Goal: Information Seeking & Learning: Compare options

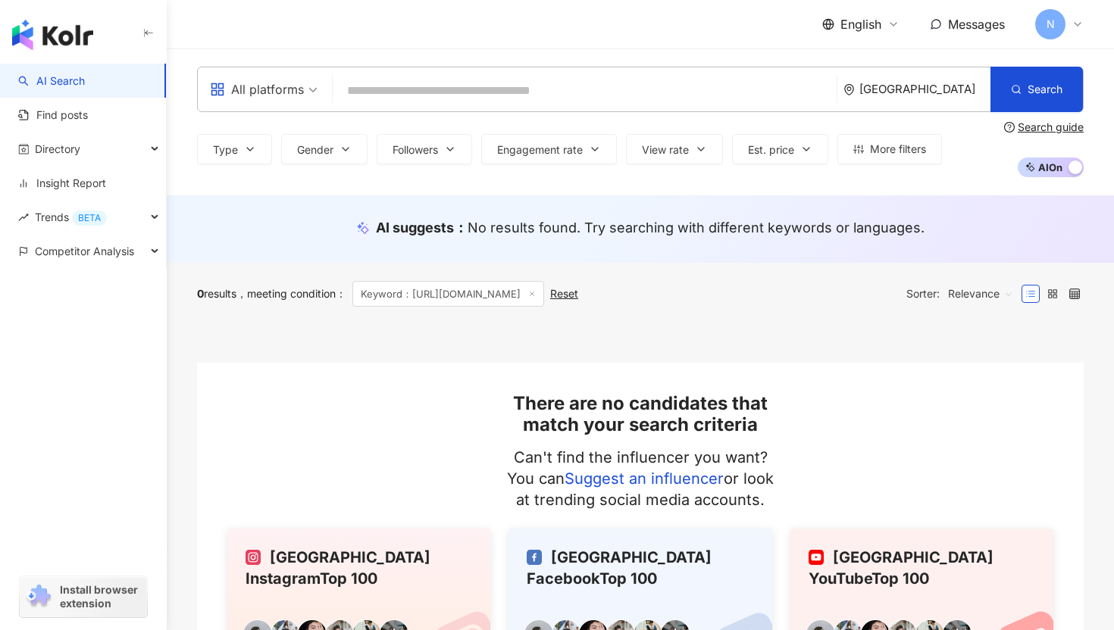
click at [559, 105] on input "search" at bounding box center [585, 91] width 492 height 29
paste input "**********"
type input "**********"
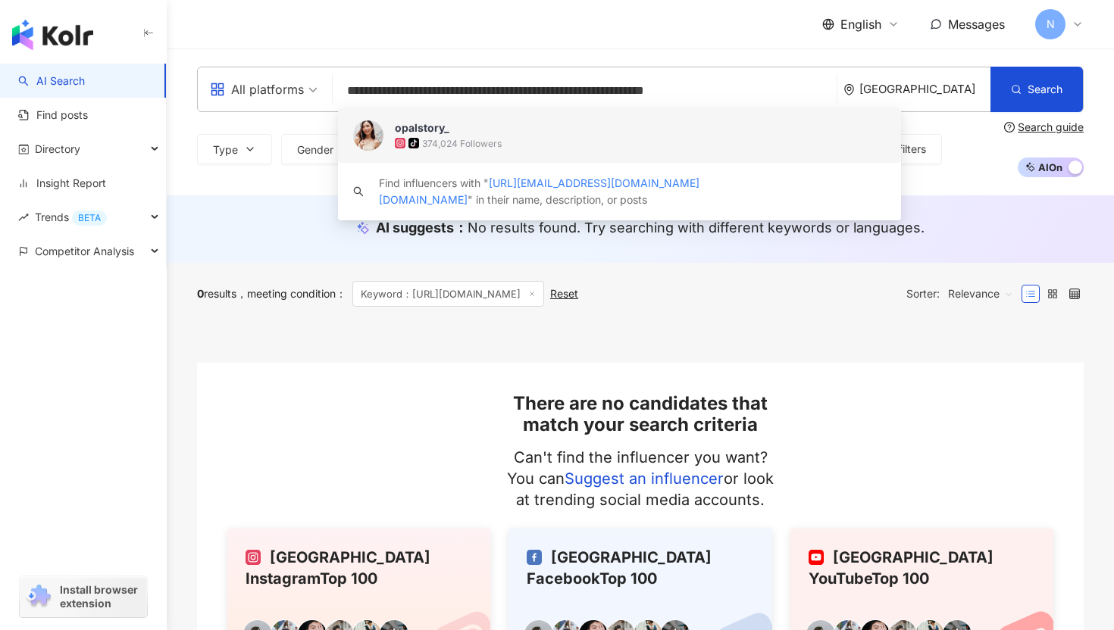
click at [546, 132] on span "opalstory_" at bounding box center [611, 127] width 433 height 15
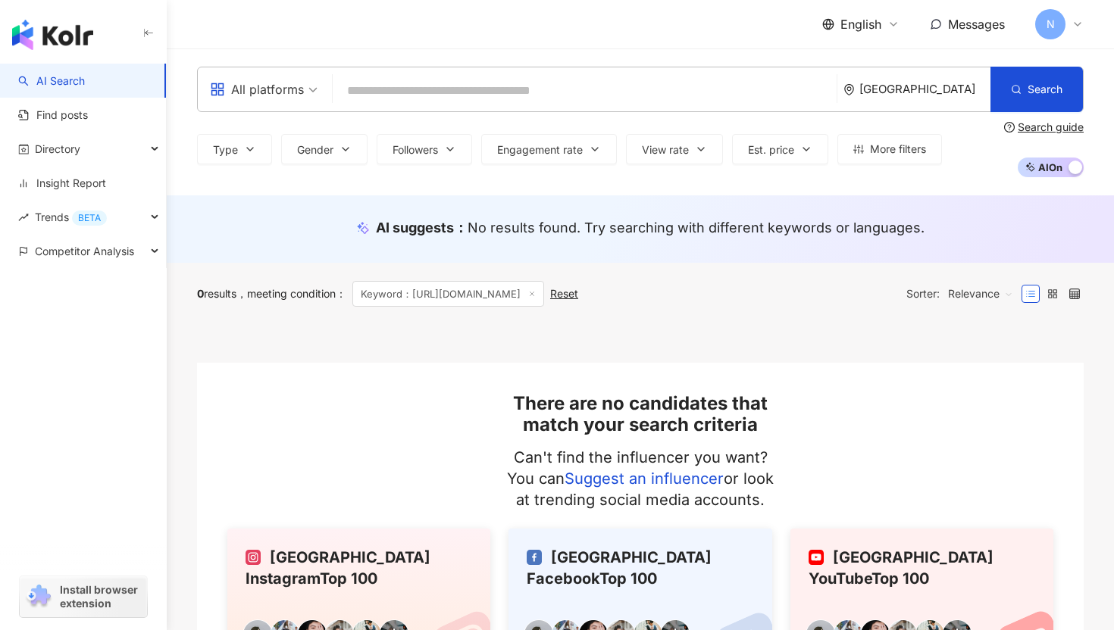
paste input "**********"
type input "**********"
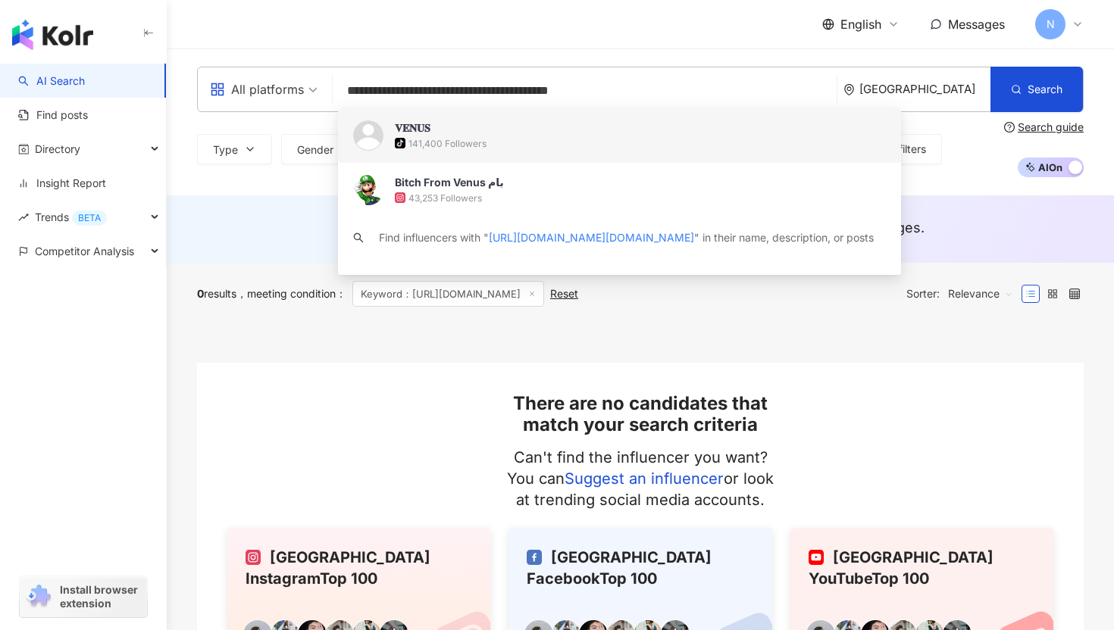
click at [431, 142] on div "141,400 Followers" at bounding box center [447, 143] width 78 height 13
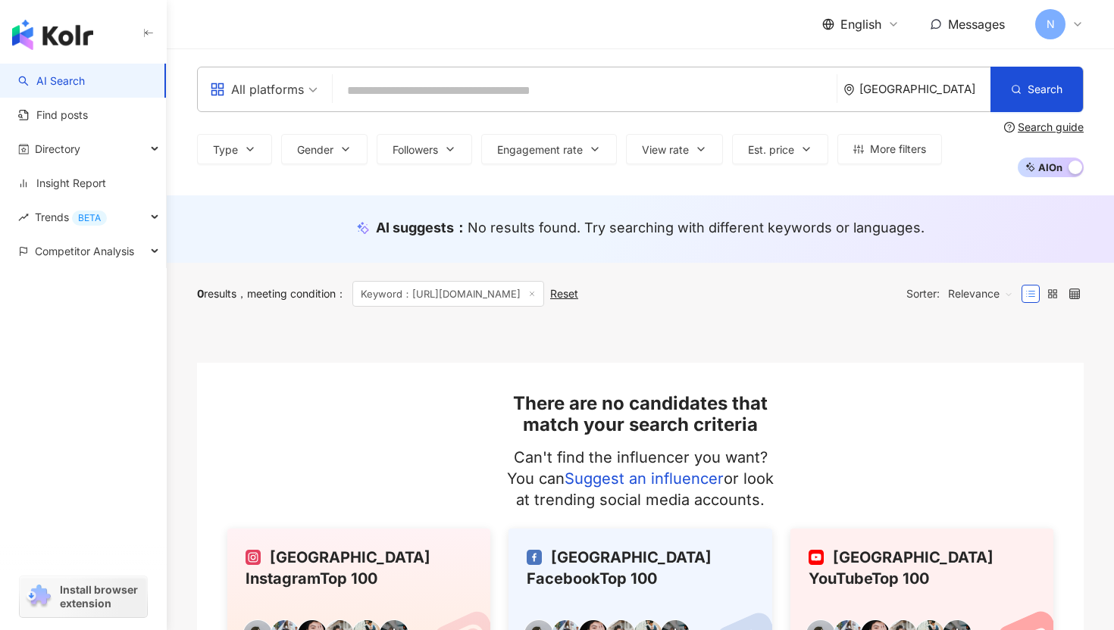
click at [527, 95] on input "search" at bounding box center [585, 91] width 492 height 29
paste input "**********"
type input "**********"
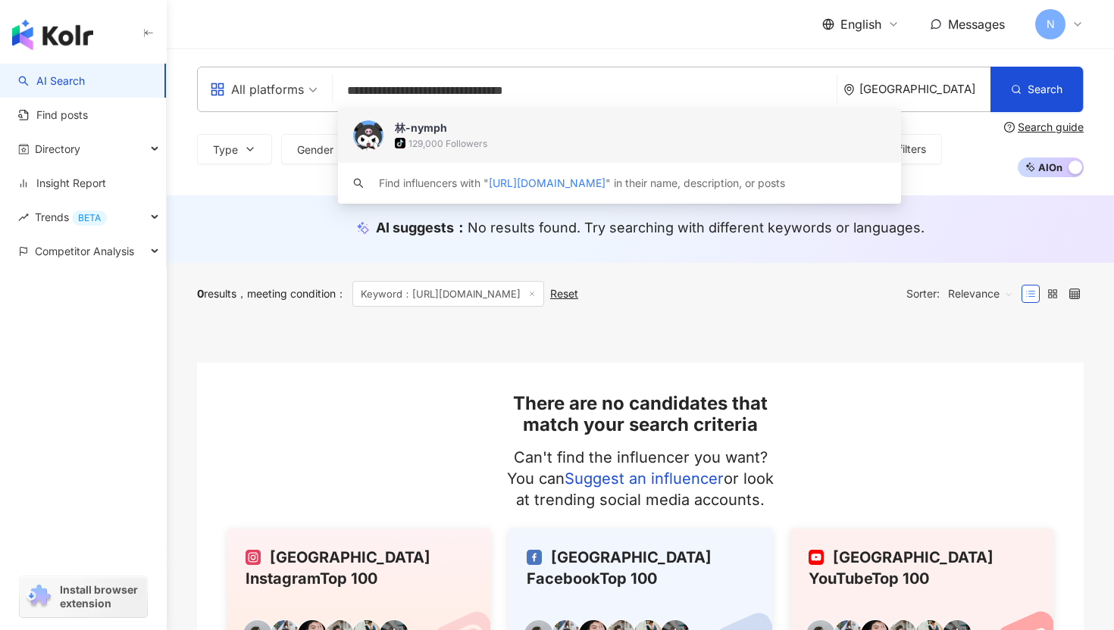
click at [483, 147] on div "129,000 Followers" at bounding box center [447, 143] width 79 height 13
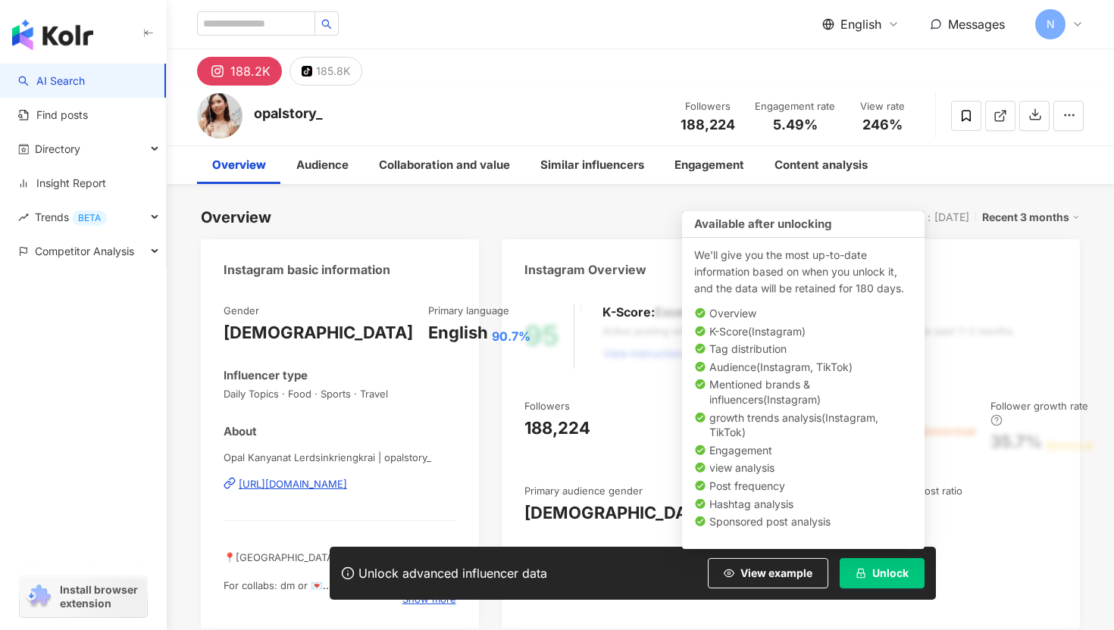
click at [881, 591] on div "Unlock advanced influencer data View example Unlock" at bounding box center [633, 573] width 606 height 53
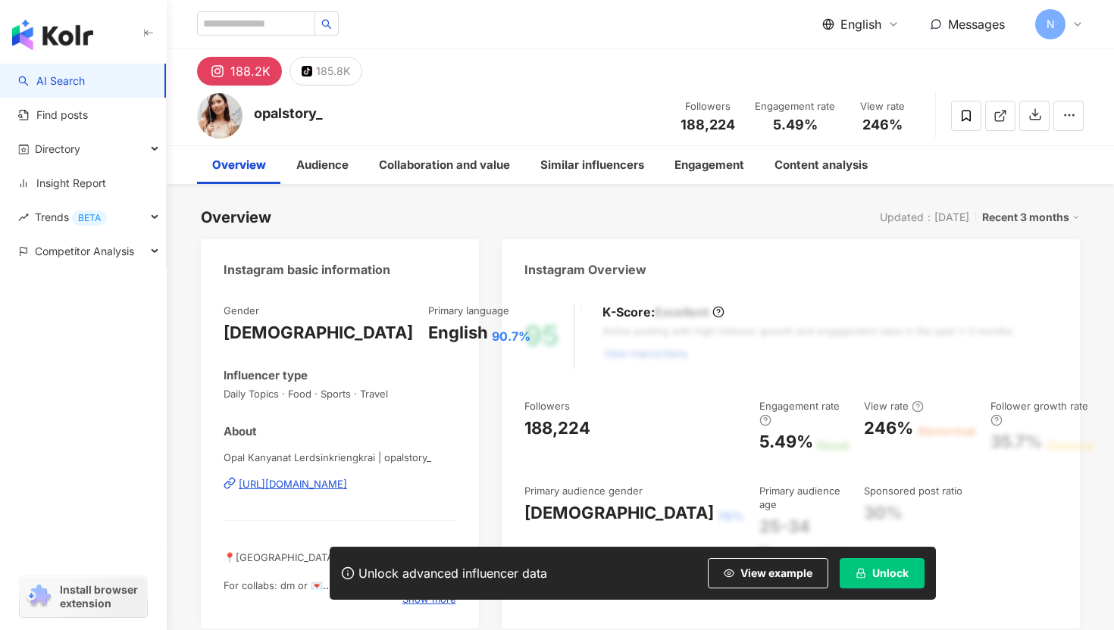
click at [880, 579] on span "Unlock" at bounding box center [890, 574] width 36 height 12
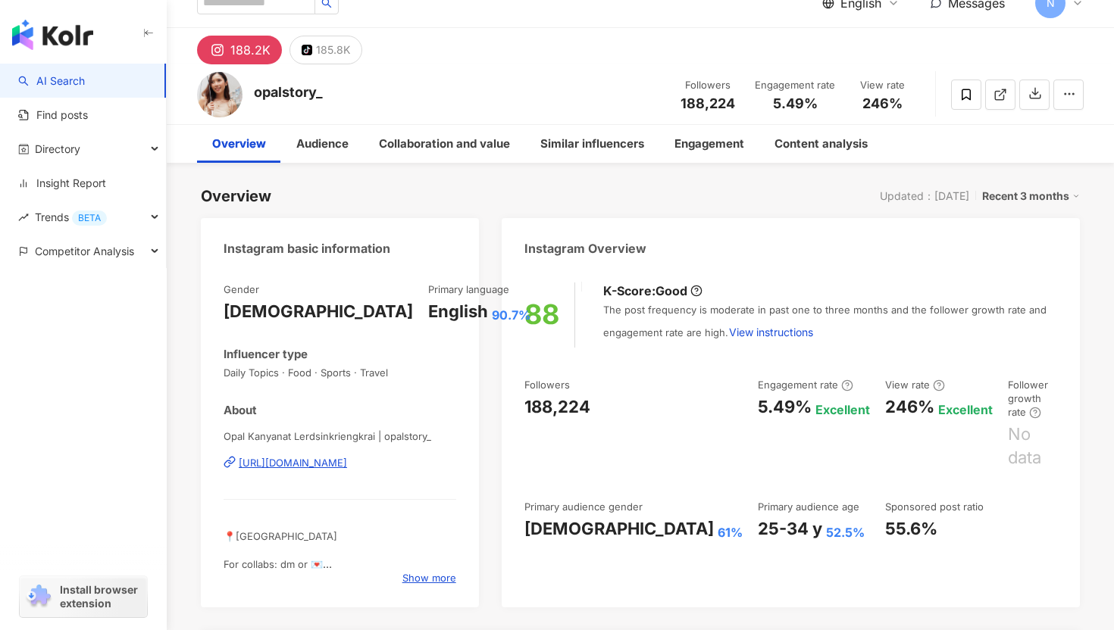
scroll to position [28, 0]
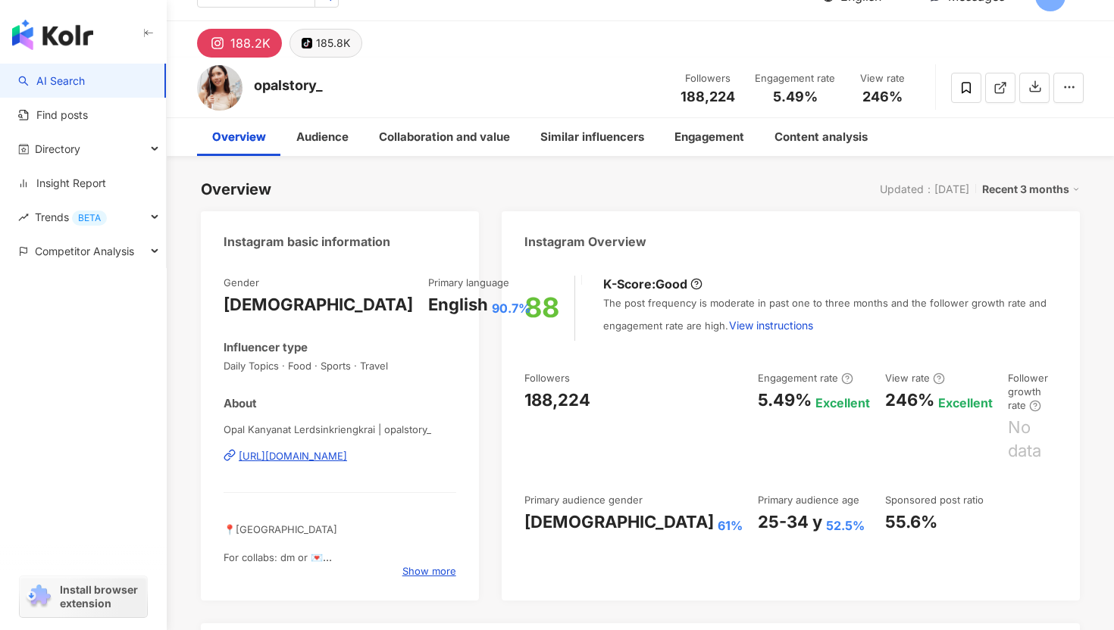
click at [343, 48] on div "185.8K" at bounding box center [333, 43] width 34 height 21
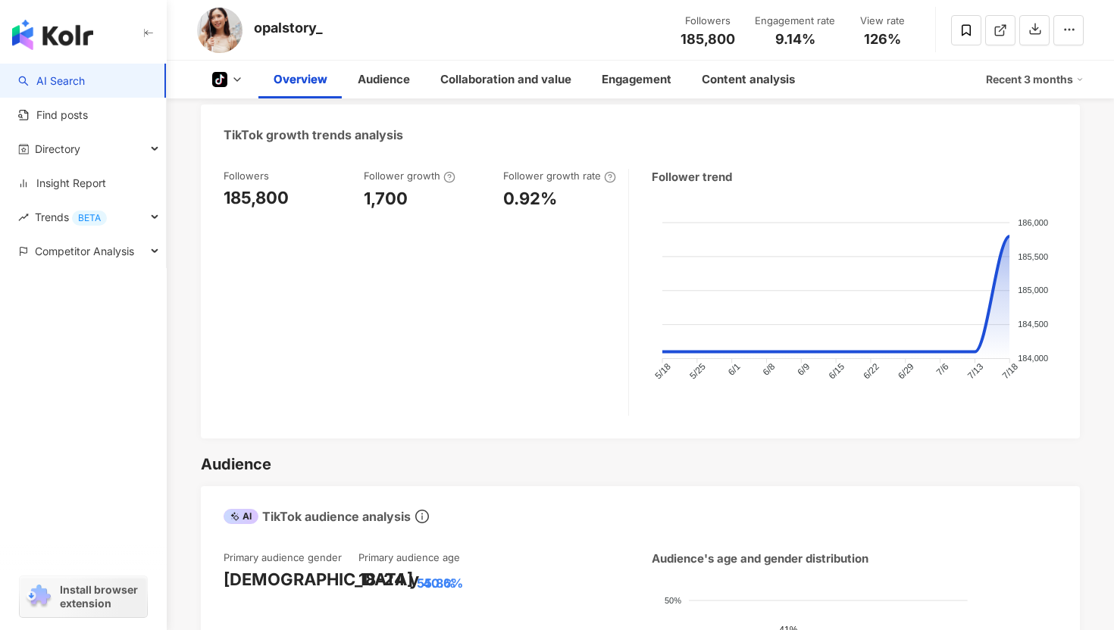
scroll to position [553, 0]
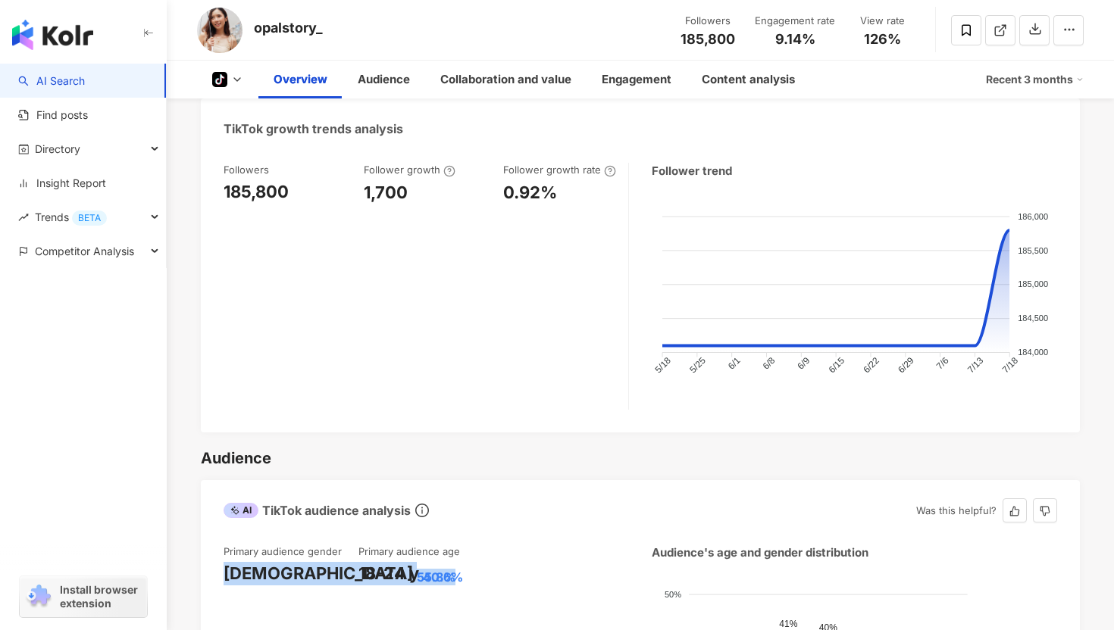
drag, startPoint x: 223, startPoint y: 564, endPoint x: 301, endPoint y: 564, distance: 78.0
copy div "Male 55.8%"
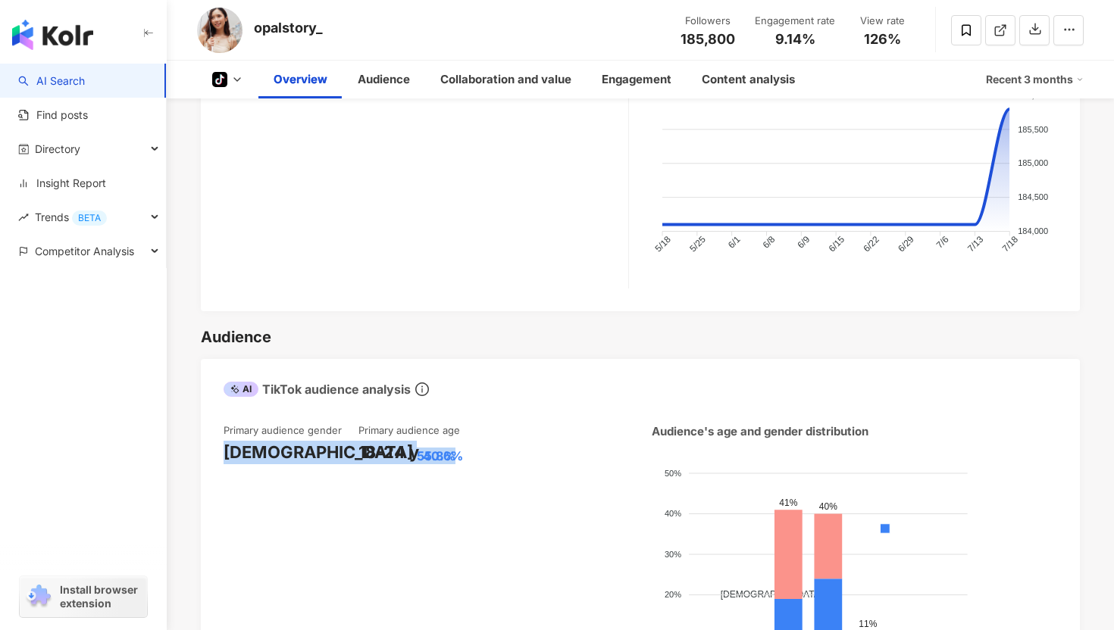
scroll to position [837, 0]
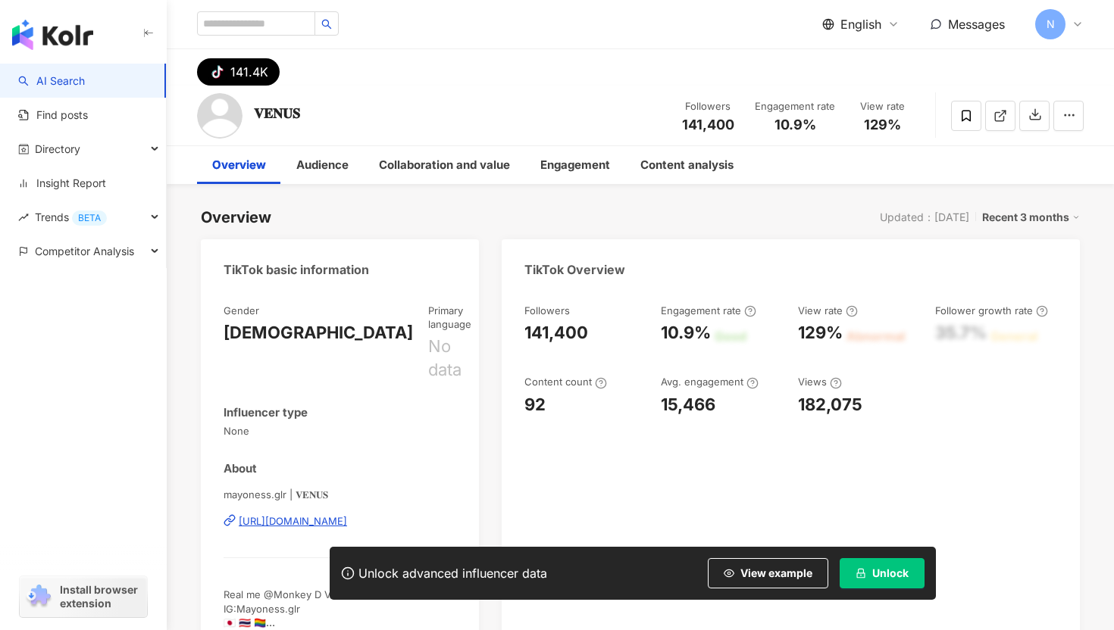
click at [908, 583] on button "Unlock" at bounding box center [882, 573] width 85 height 30
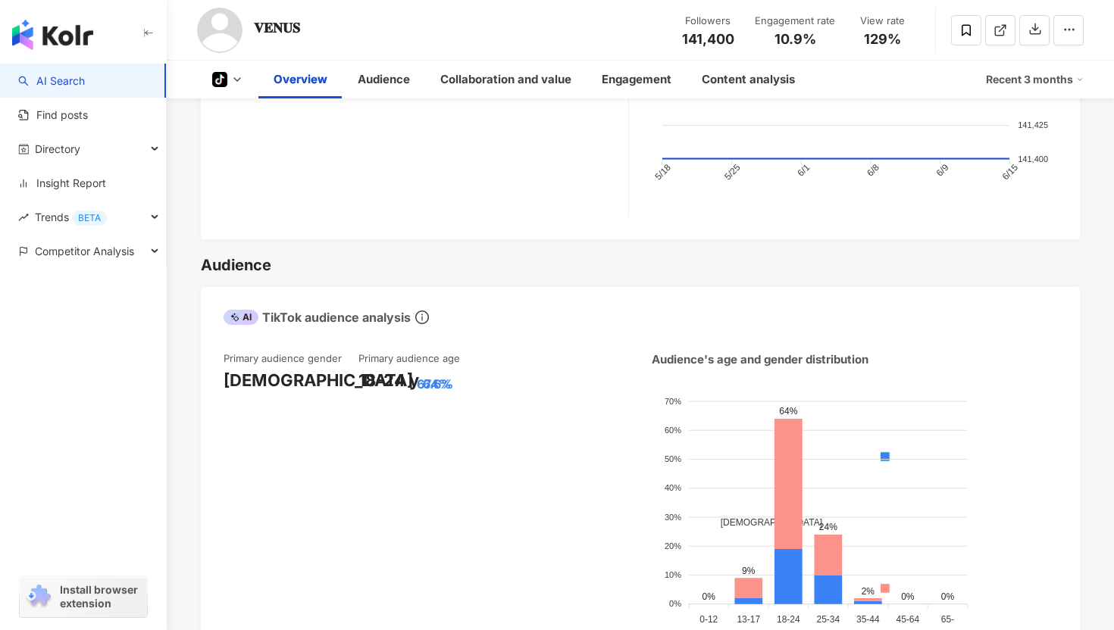
scroll to position [786, 0]
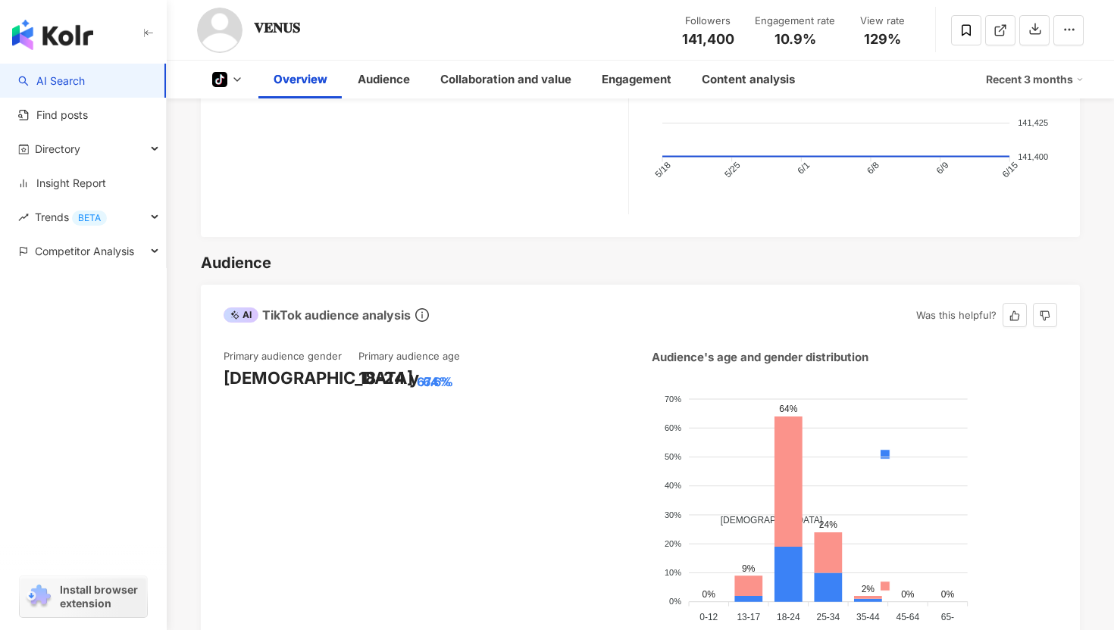
click at [261, 367] on div "[DEMOGRAPHIC_DATA]" at bounding box center [318, 378] width 189 height 23
copy div "[DEMOGRAPHIC_DATA]"
drag, startPoint x: 318, startPoint y: 346, endPoint x: 227, endPoint y: 345, distance: 91.7
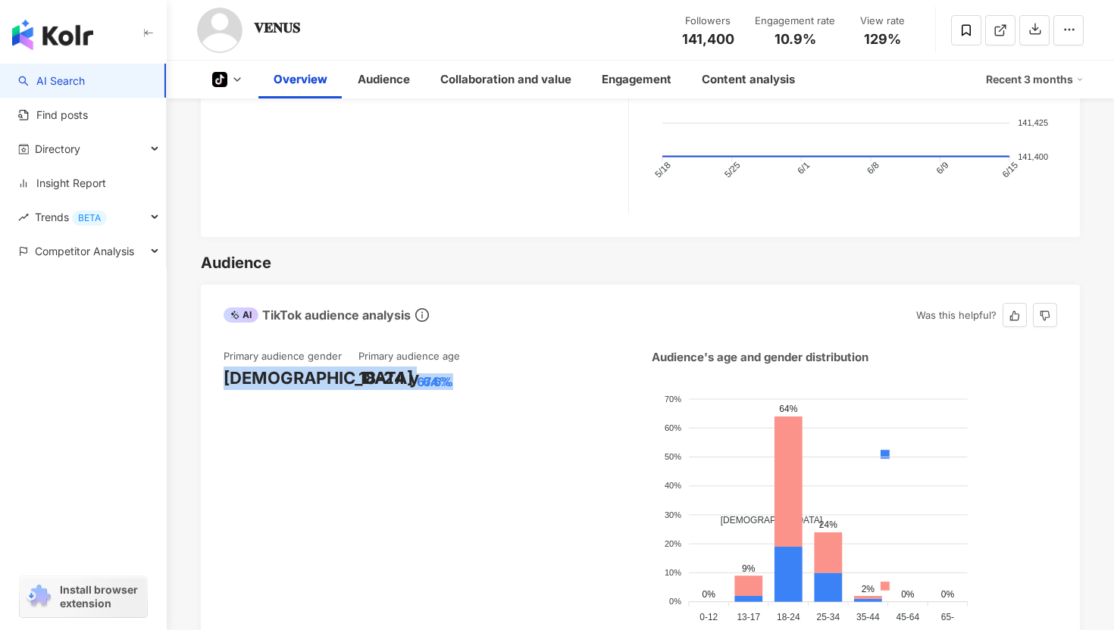
click at [227, 367] on div "[DEMOGRAPHIC_DATA] 67.6%" at bounding box center [291, 378] width 135 height 23
copy div "[DEMOGRAPHIC_DATA] 67.6%"
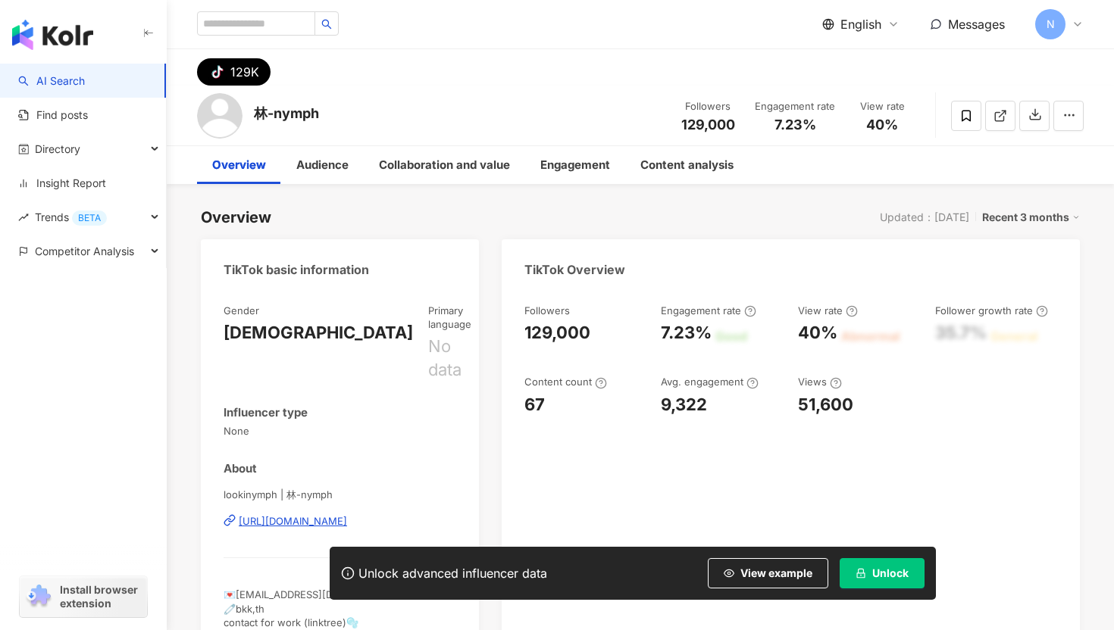
click at [903, 577] on span "Unlock" at bounding box center [890, 574] width 36 height 12
click at [490, 421] on div "TikTok basic information Gender Female Primary language No data Influencer type…" at bounding box center [640, 624] width 879 height 770
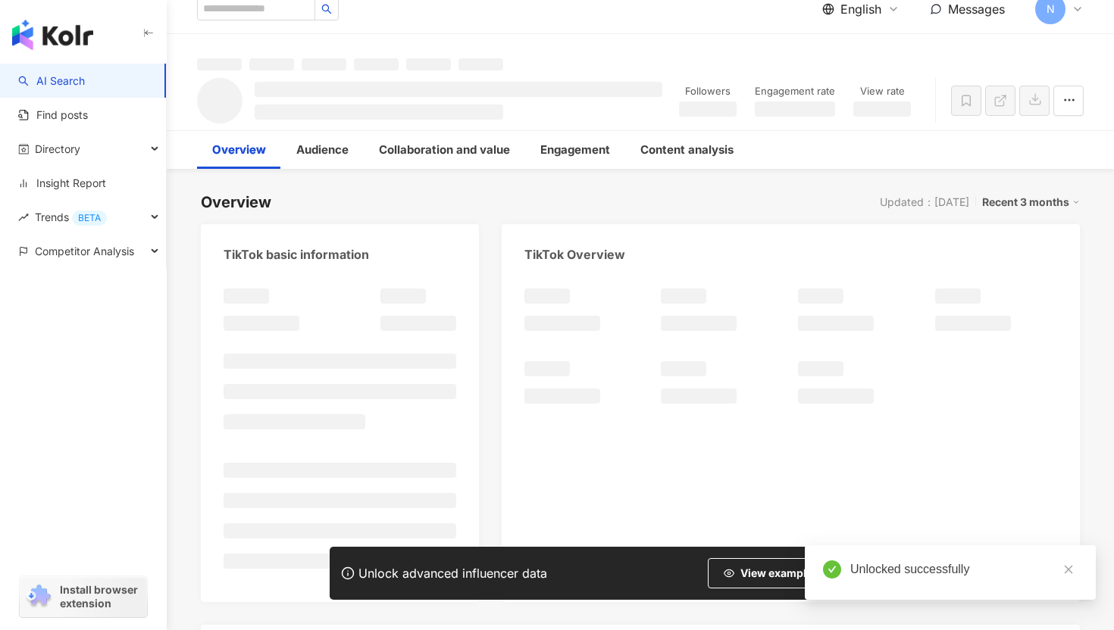
scroll to position [17, 0]
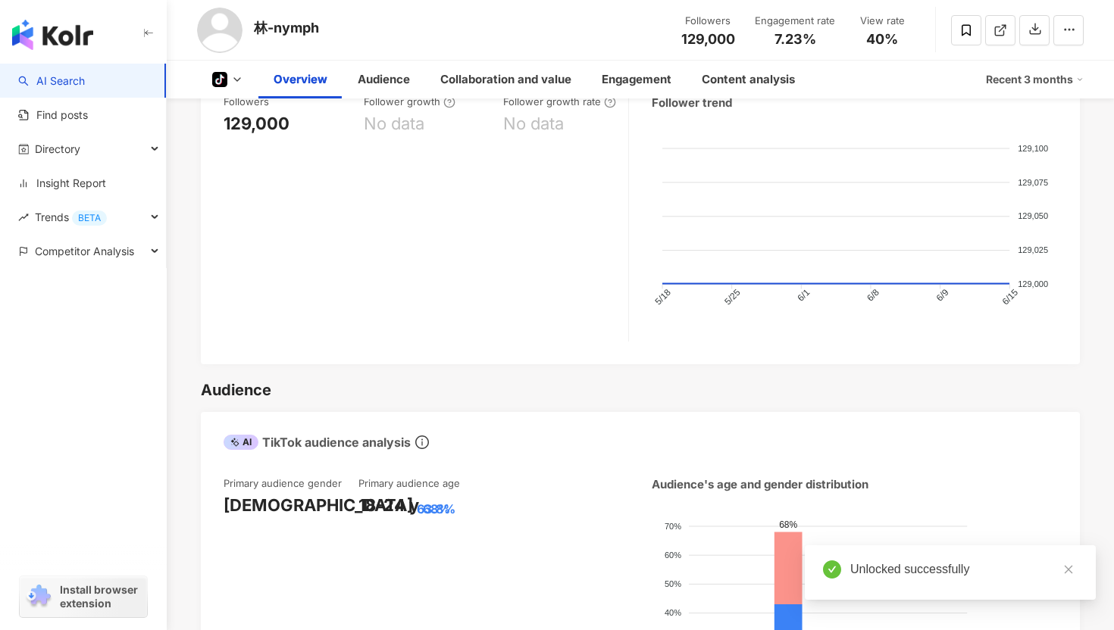
scroll to position [649, 0]
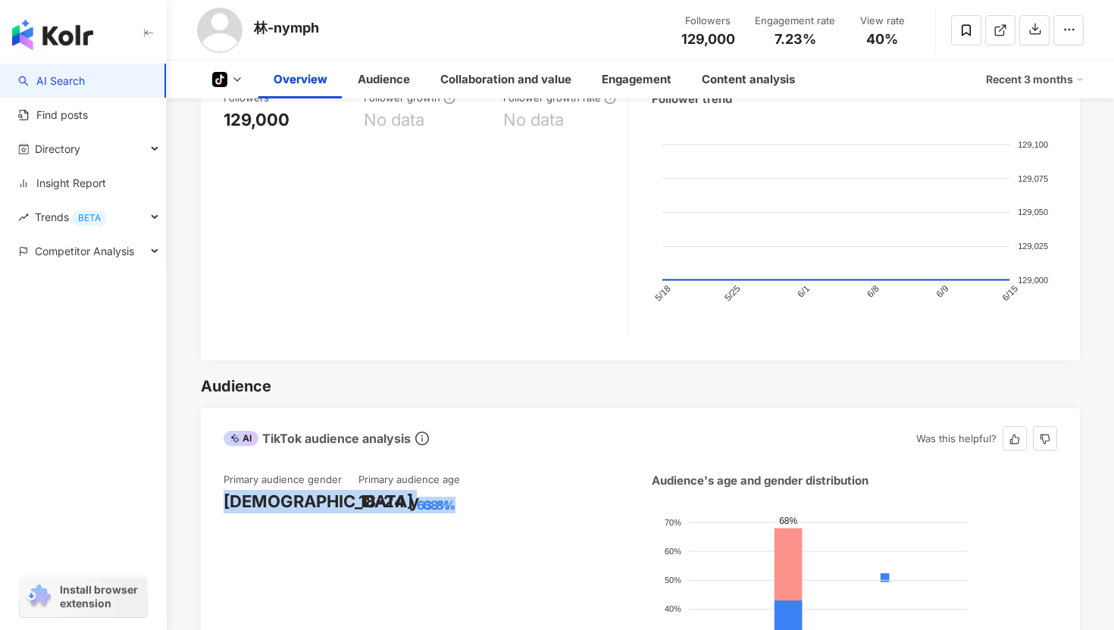
drag, startPoint x: 306, startPoint y: 465, endPoint x: 212, endPoint y: 464, distance: 94.0
click at [212, 464] on div "Primary audience gender Male 63.8% Primary audience age 18-24 y 68% Audience's …" at bounding box center [640, 622] width 879 height 328
copy div "Male 63.8%"
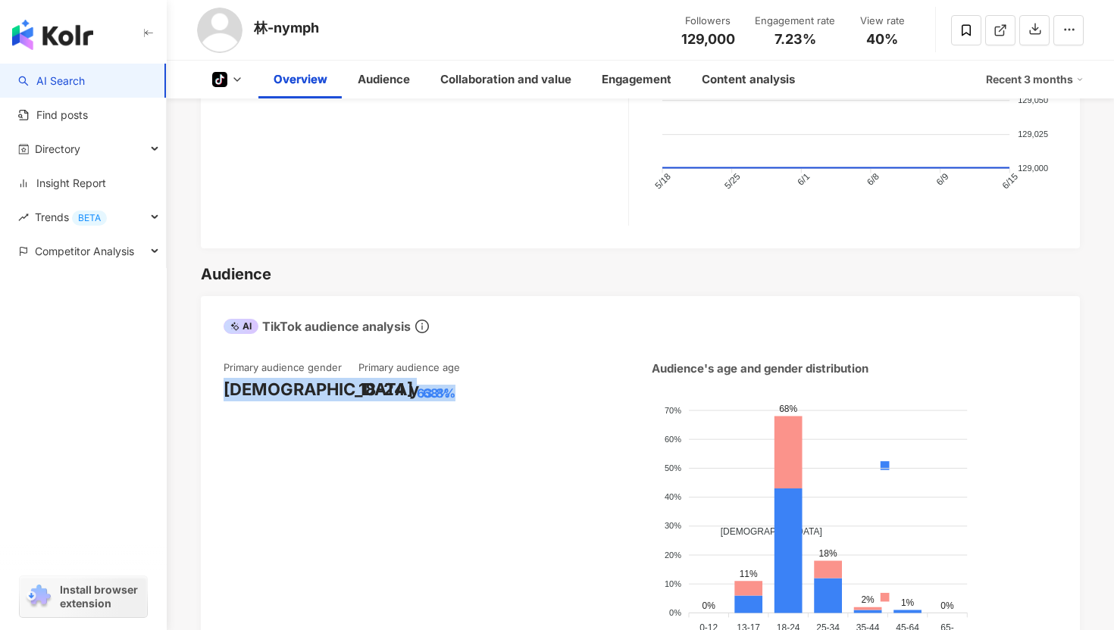
scroll to position [763, 0]
